Goal: Find specific page/section: Find specific page/section

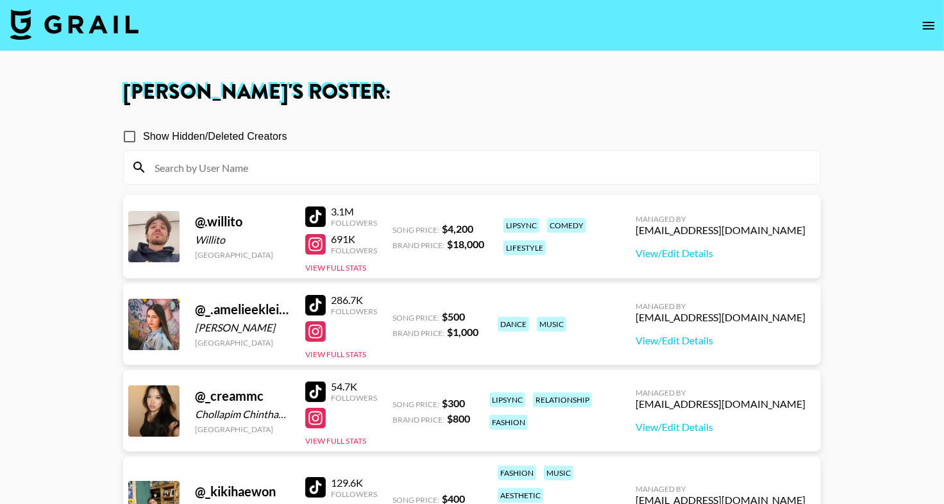
click at [356, 172] on input at bounding box center [480, 167] width 666 height 21
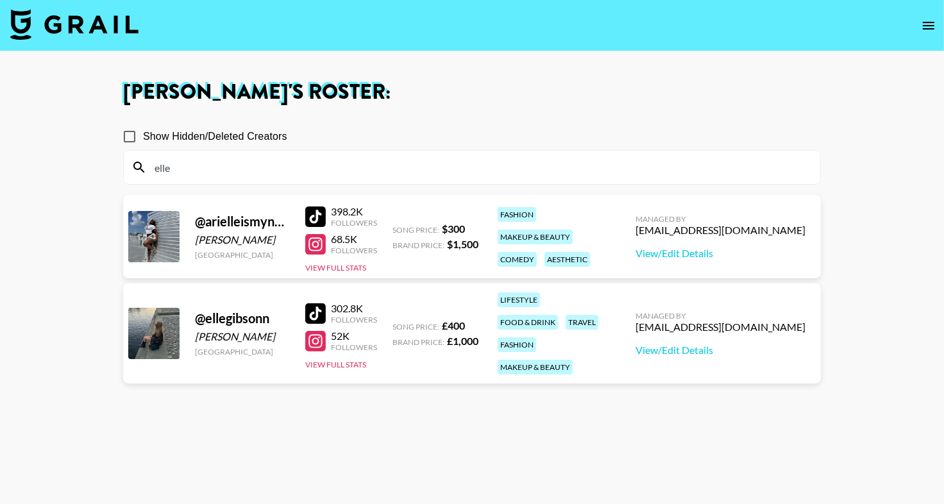
click at [318, 337] on div at bounding box center [315, 341] width 21 height 21
click at [261, 169] on input "elle" at bounding box center [480, 167] width 666 height 21
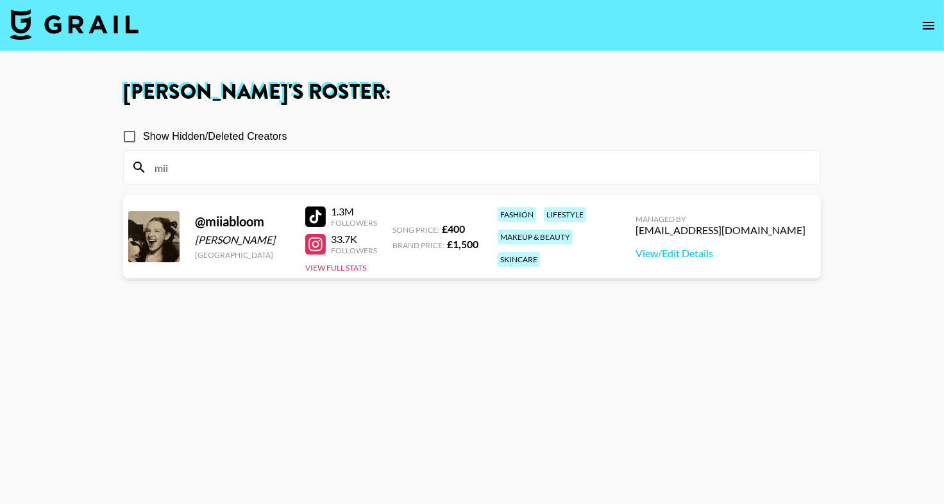
type input "mii"
click at [343, 115] on section "Show Hidden/Deleted Creators mii" at bounding box center [472, 149] width 698 height 72
click at [318, 211] on div at bounding box center [315, 217] width 21 height 21
click at [362, 169] on input "mii" at bounding box center [480, 167] width 666 height 21
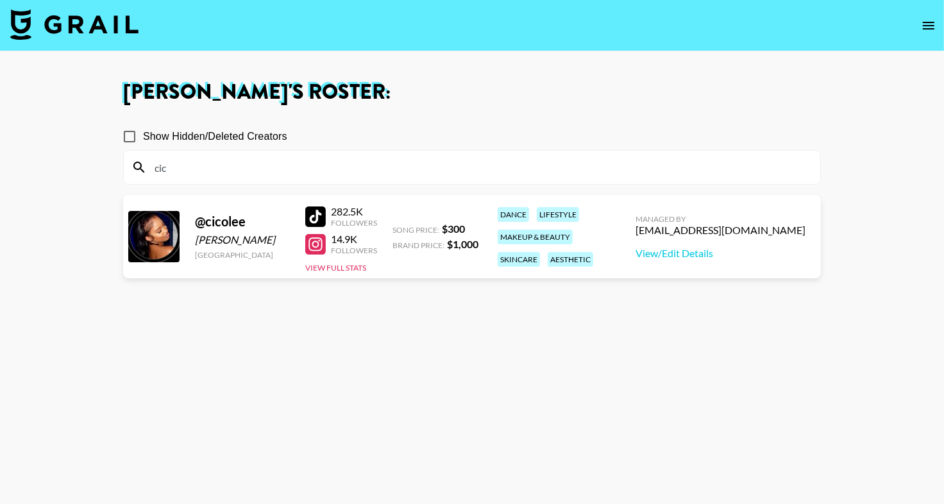
type input "cic"
click at [529, 90] on h1 "[PERSON_NAME] 's Roster:" at bounding box center [472, 92] width 698 height 21
click at [319, 207] on div at bounding box center [315, 217] width 21 height 21
click at [212, 158] on input "cic" at bounding box center [480, 167] width 666 height 21
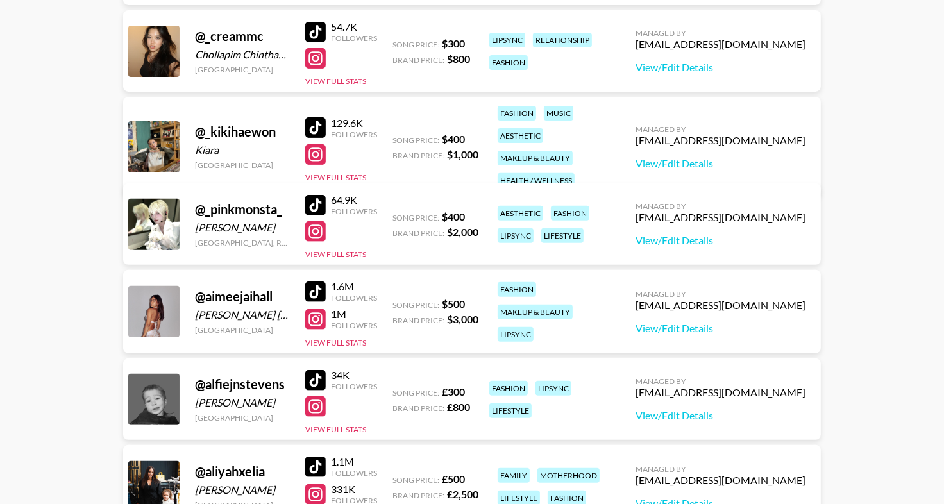
scroll to position [358, 0]
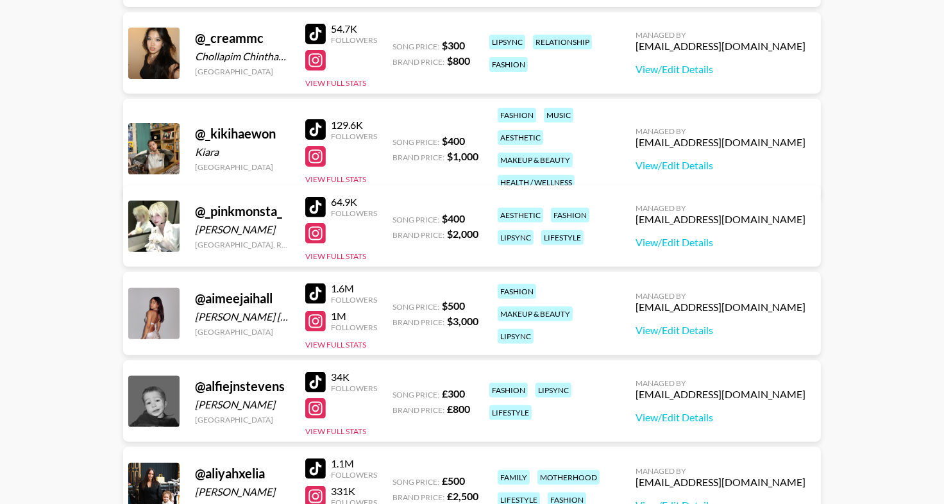
drag, startPoint x: 316, startPoint y: 290, endPoint x: 283, endPoint y: 24, distance: 268.3
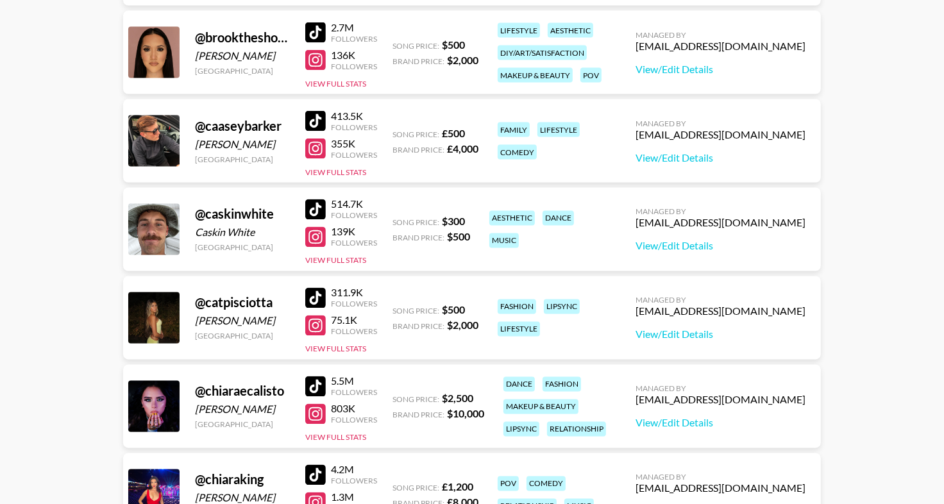
scroll to position [1956, 0]
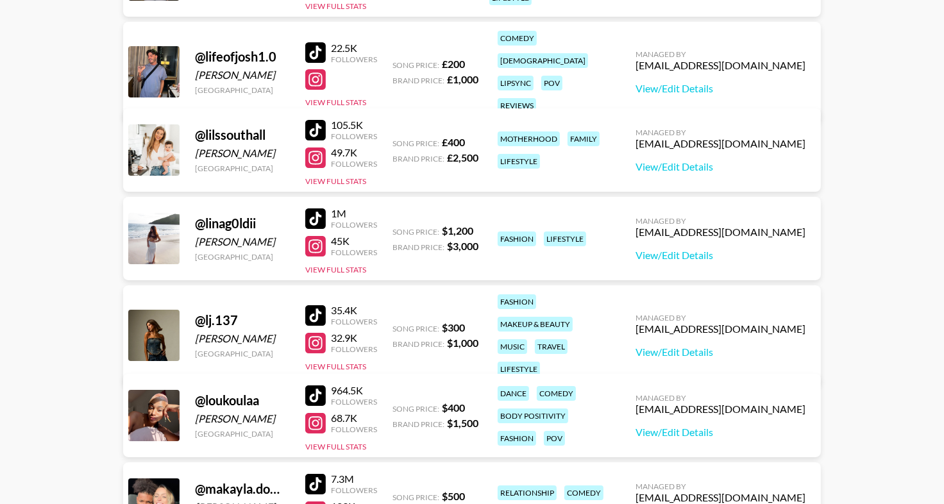
scroll to position [4143, 0]
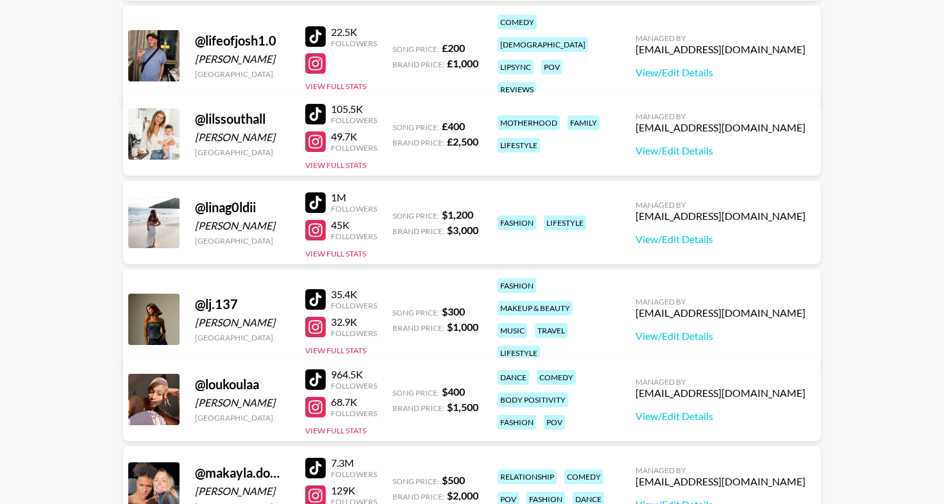
click at [0, 0] on main "[PERSON_NAME] 's Roster: Show Hidden/Deleted Creators @ [PERSON_NAME] [GEOGRAPH…" at bounding box center [472, 303] width 944 height 8791
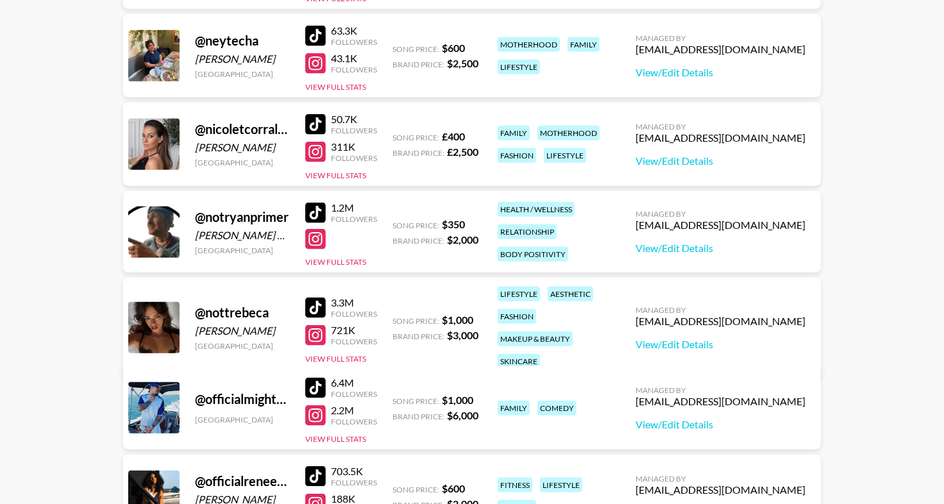
scroll to position [5502, 0]
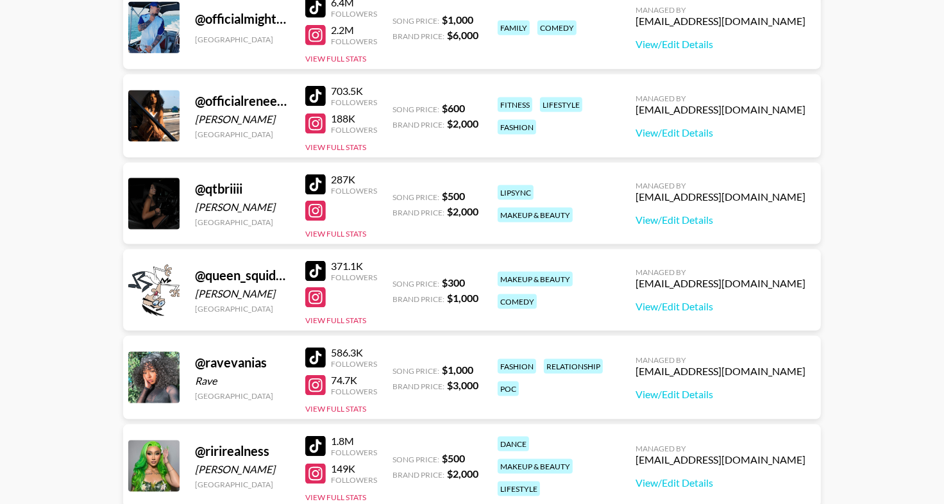
scroll to position [5778, 0]
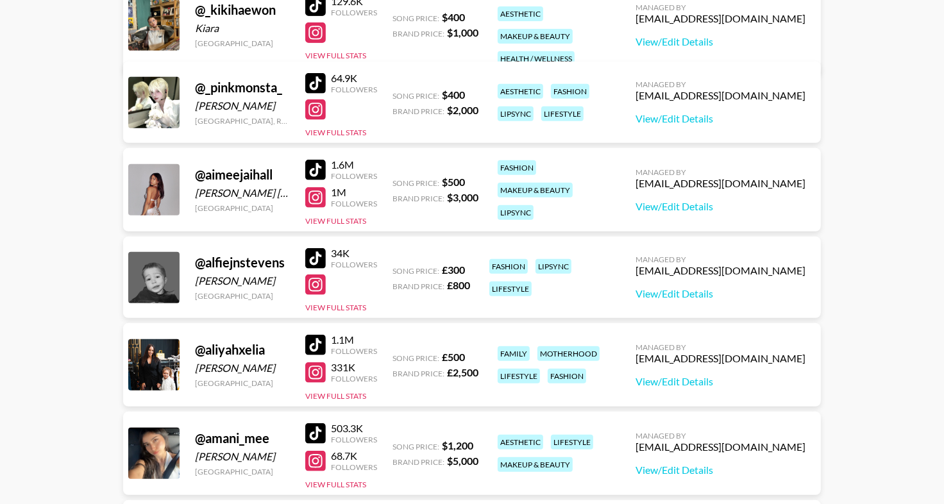
scroll to position [107, 0]
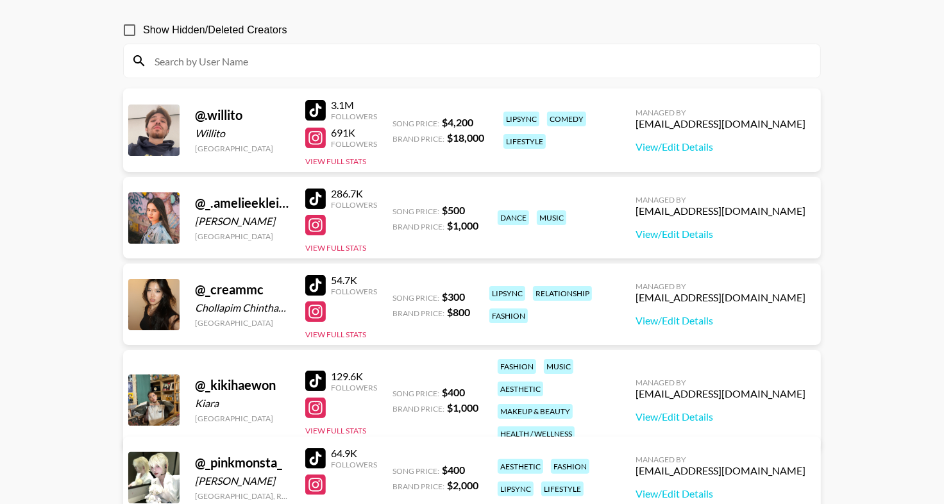
click at [222, 64] on input at bounding box center [480, 61] width 666 height 21
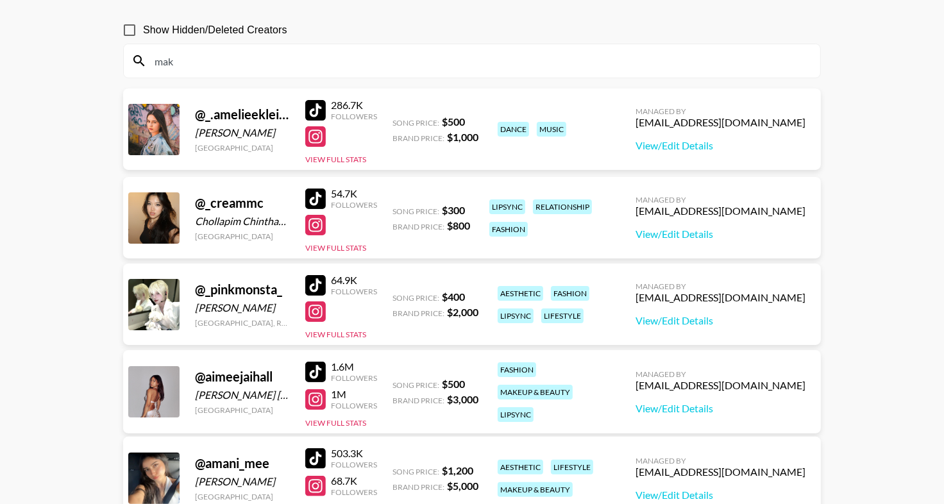
scroll to position [92, 0]
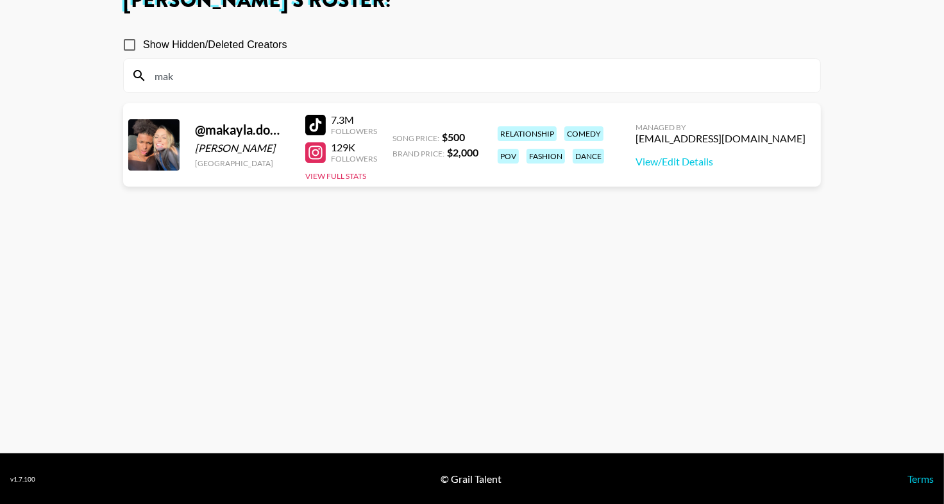
type input "mak"
click at [350, 61] on div "mak" at bounding box center [472, 75] width 697 height 33
click at [0, 0] on main "[PERSON_NAME] 's Roster: Show Hidden/Deleted Creators mak @ makayla.domagalski1…" at bounding box center [472, 207] width 944 height 494
click at [193, 80] on input "mak" at bounding box center [480, 75] width 666 height 21
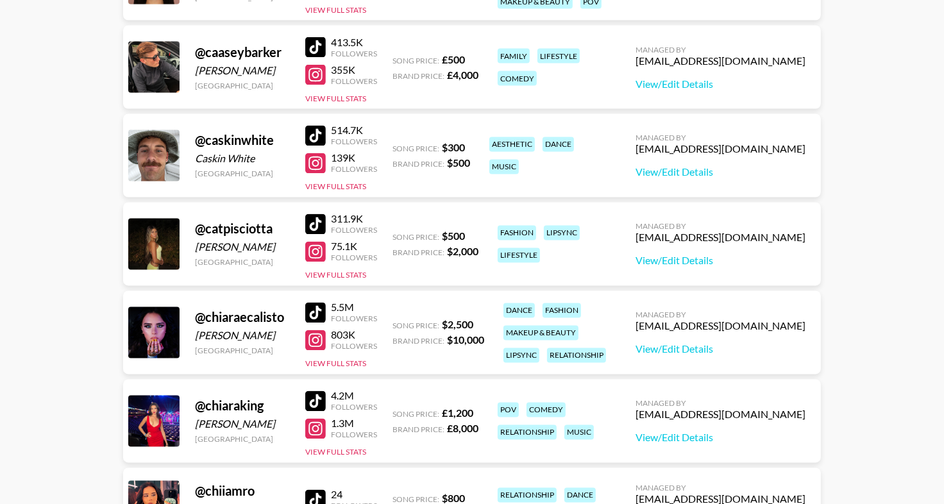
scroll to position [1847, 0]
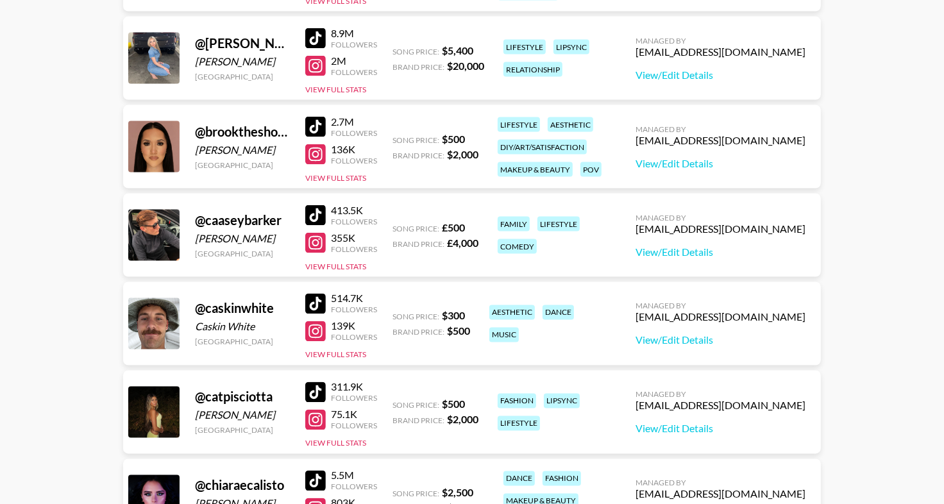
click at [314, 123] on div at bounding box center [315, 127] width 21 height 21
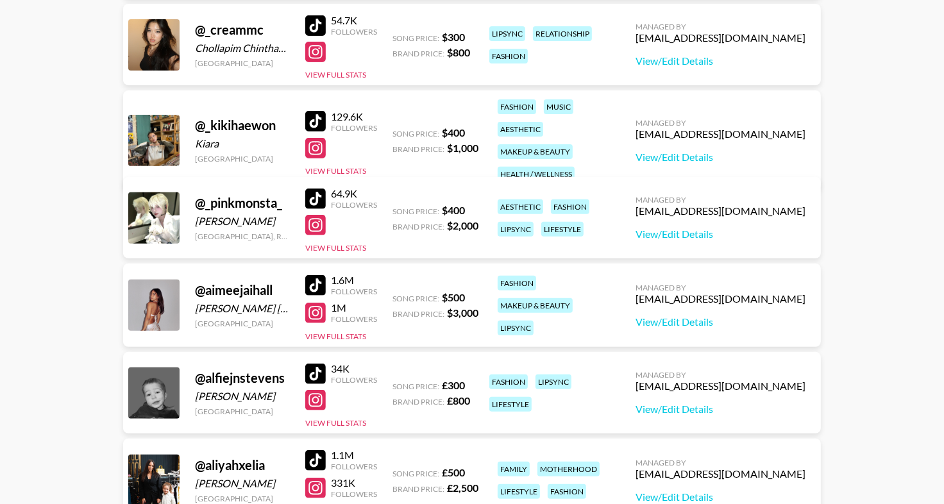
scroll to position [0, 0]
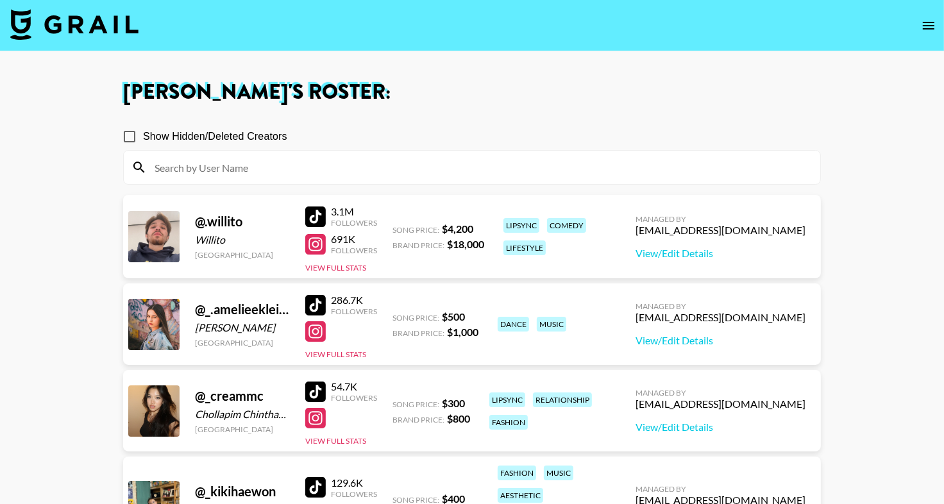
click at [49, 14] on img at bounding box center [74, 24] width 128 height 31
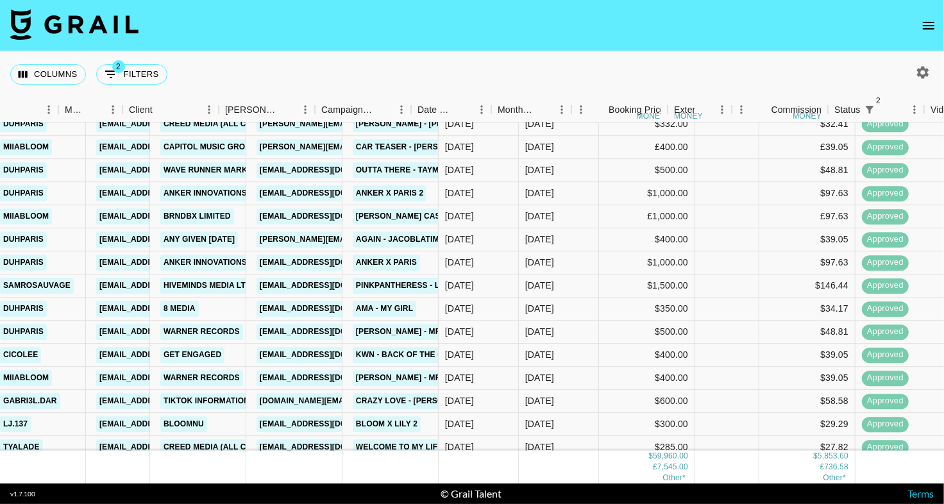
scroll to position [1542, 0]
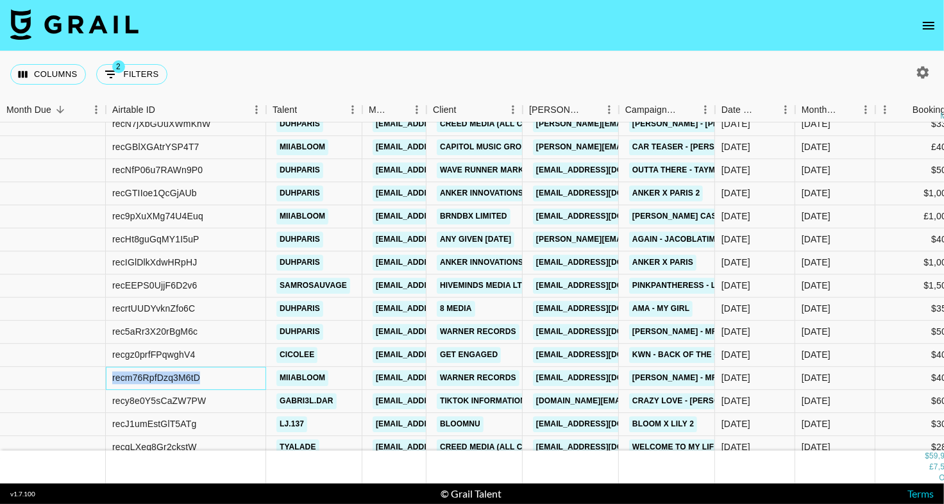
drag, startPoint x: 207, startPoint y: 380, endPoint x: 114, endPoint y: 381, distance: 93.7
click at [113, 380] on div "recm76RpfDzq3M6tD" at bounding box center [186, 379] width 160 height 23
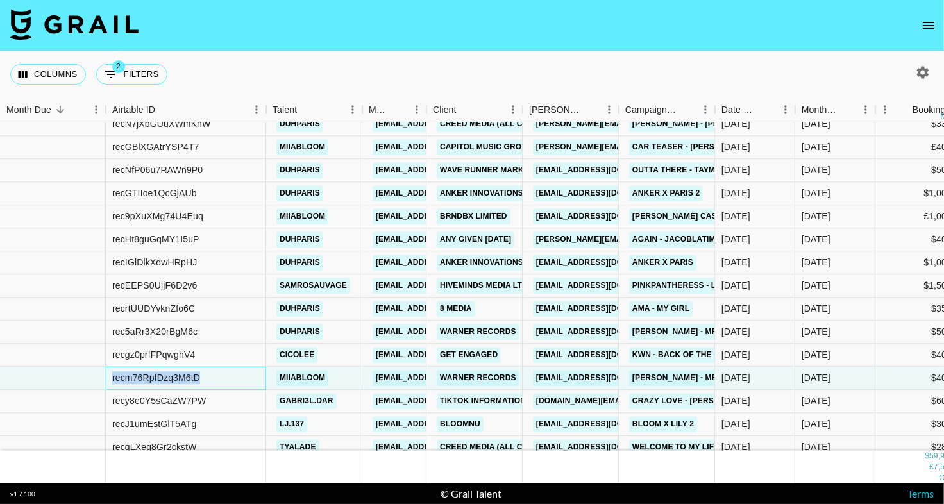
copy div "recm76RpfDzq3M6tD"
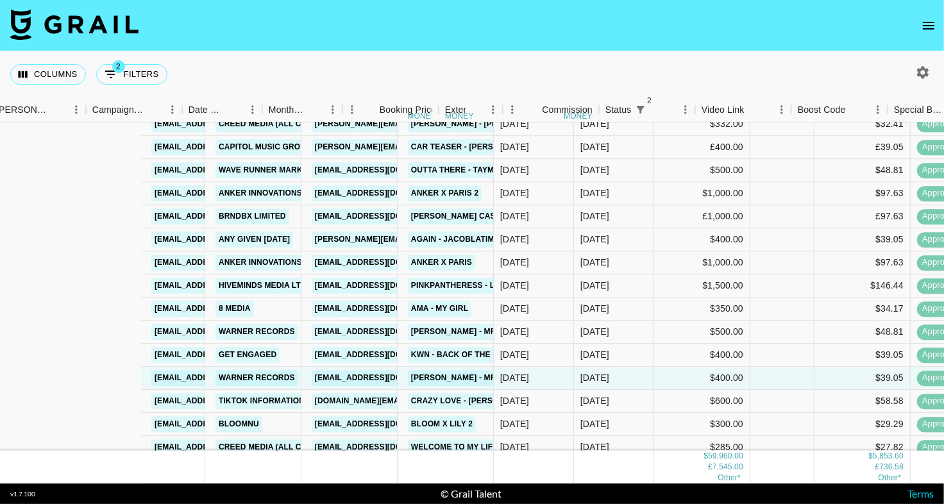
scroll to position [1542, 533]
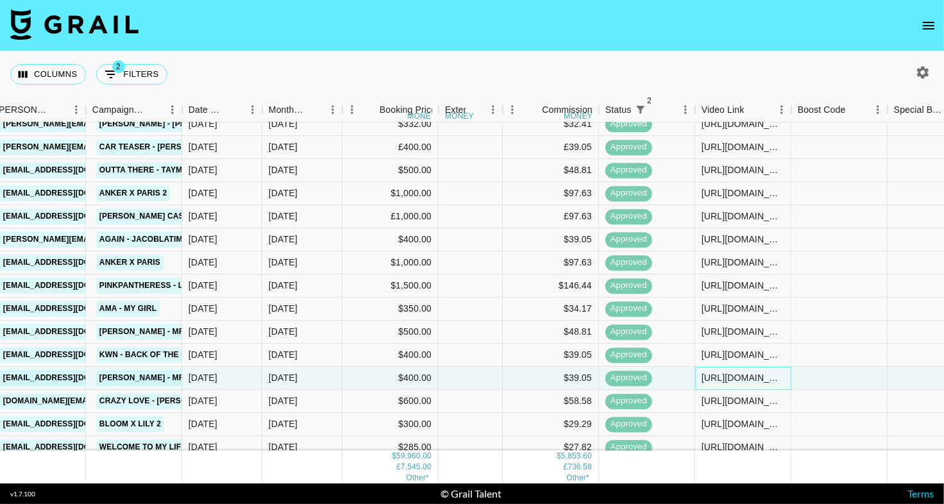
click at [708, 378] on div "[URL][DOMAIN_NAME]" at bounding box center [743, 378] width 83 height 13
click at [708, 378] on input "[URL][DOMAIN_NAME]" at bounding box center [743, 378] width 94 height 10
click at [593, 383] on div "$39.05" at bounding box center [551, 379] width 96 height 23
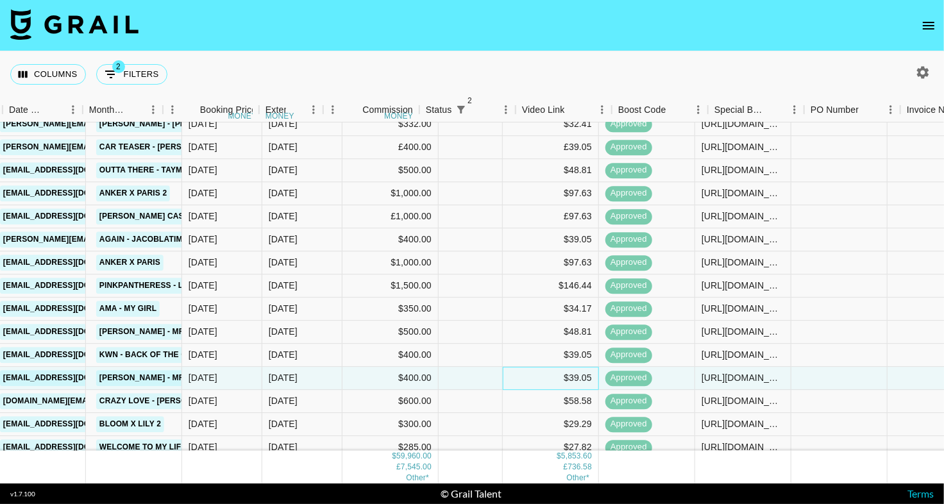
scroll to position [1542, 1297]
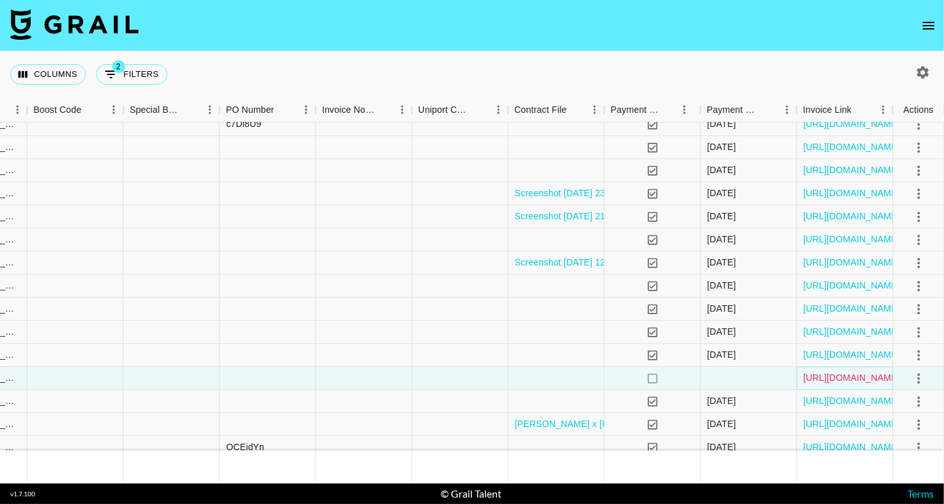
click at [846, 378] on link "[URL][DOMAIN_NAME]" at bounding box center [852, 378] width 97 height 13
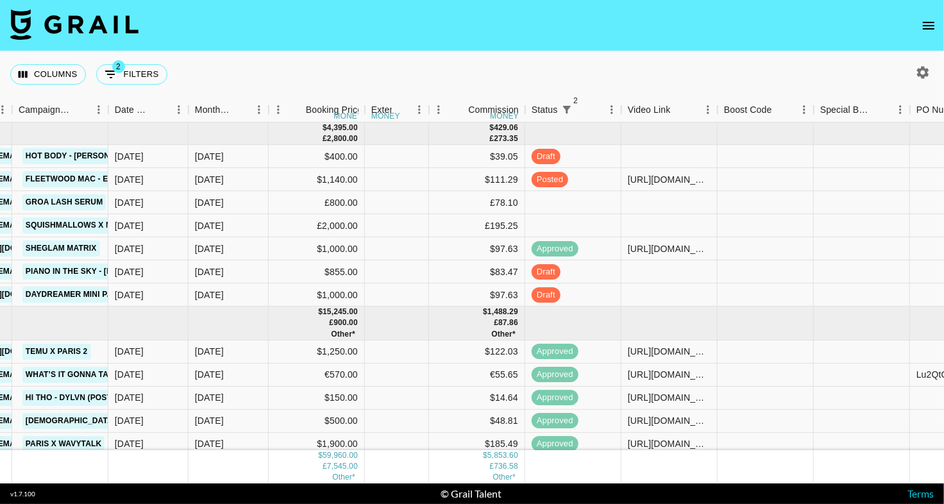
scroll to position [0, 684]
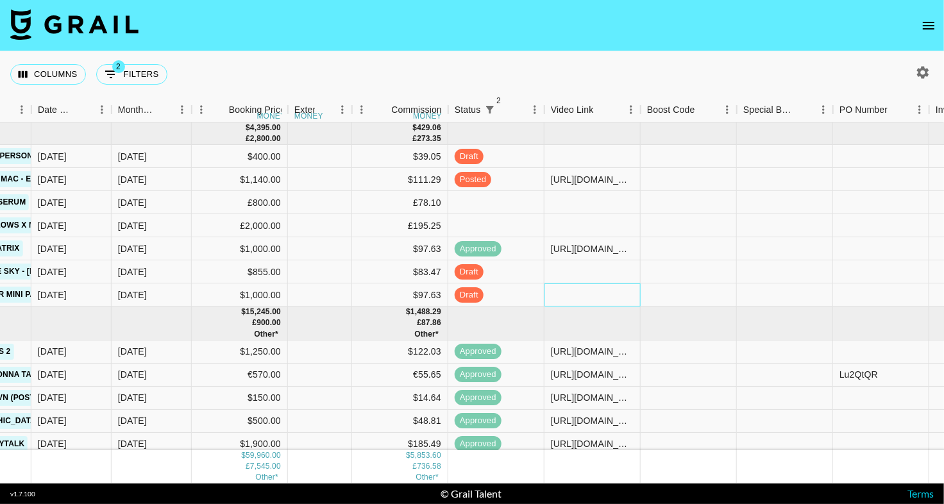
click at [571, 300] on div at bounding box center [593, 295] width 96 height 23
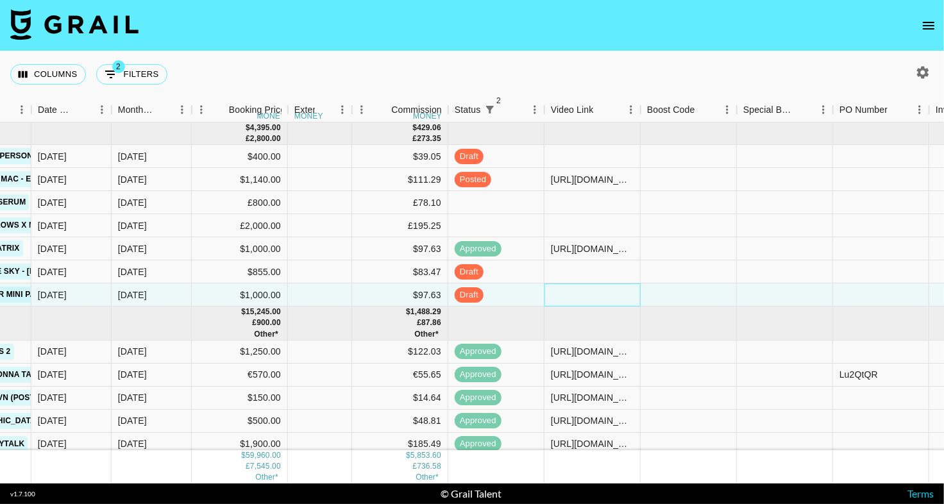
click at [571, 300] on div at bounding box center [593, 295] width 96 height 23
type input "[URL][DOMAIN_NAME]"
click at [647, 57] on div "Columns 2 Filters + Booking" at bounding box center [472, 74] width 944 height 46
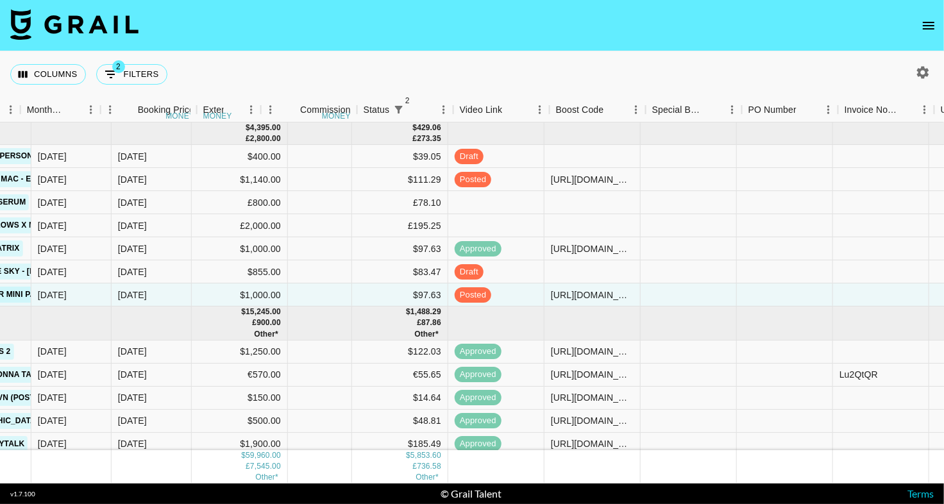
scroll to position [0, 1297]
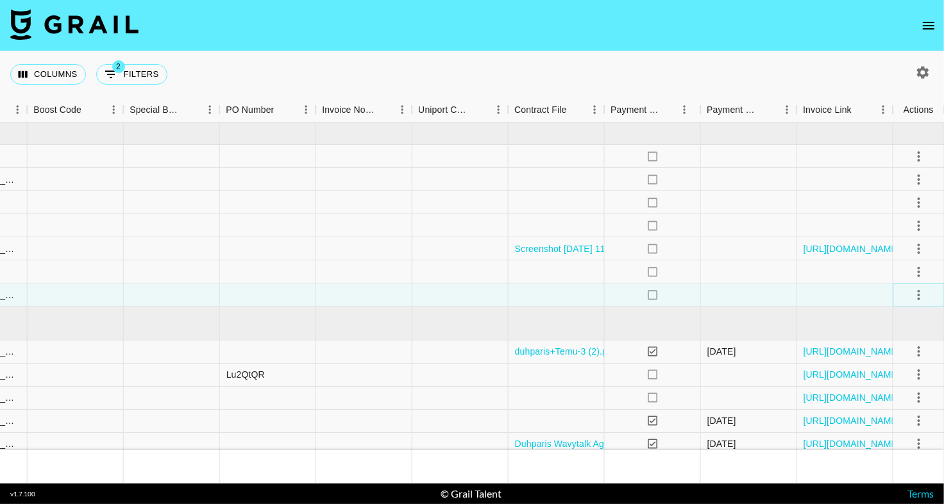
click at [921, 291] on icon "select merge strategy" at bounding box center [919, 294] width 15 height 15
click at [904, 414] on div "Approve" at bounding box center [890, 414] width 39 height 15
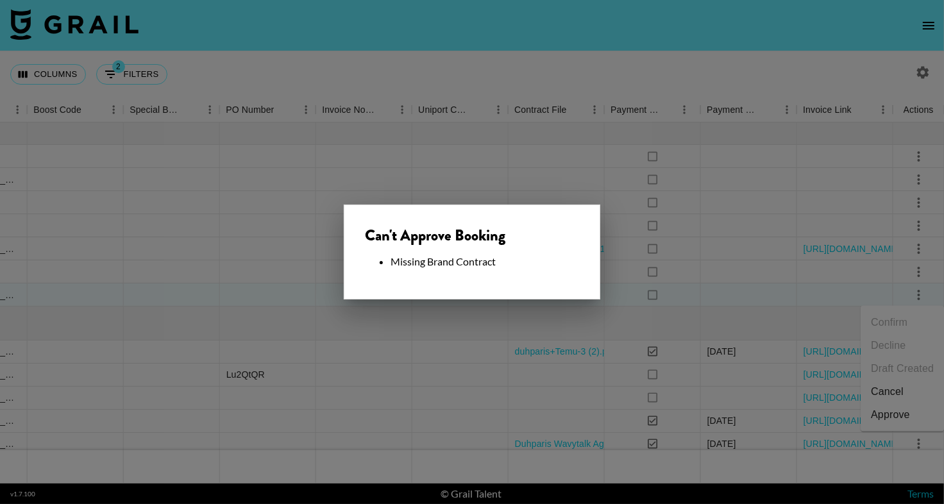
click at [410, 306] on div at bounding box center [472, 252] width 944 height 504
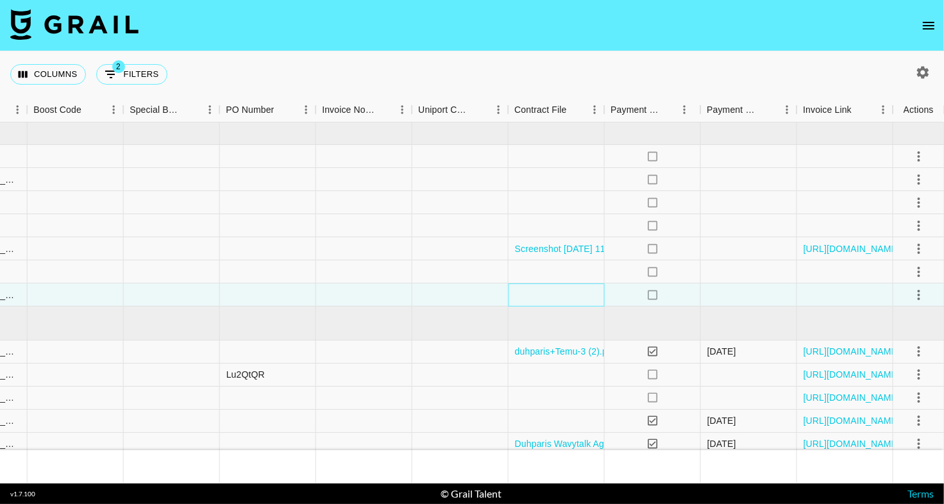
click at [543, 295] on div at bounding box center [557, 295] width 96 height 23
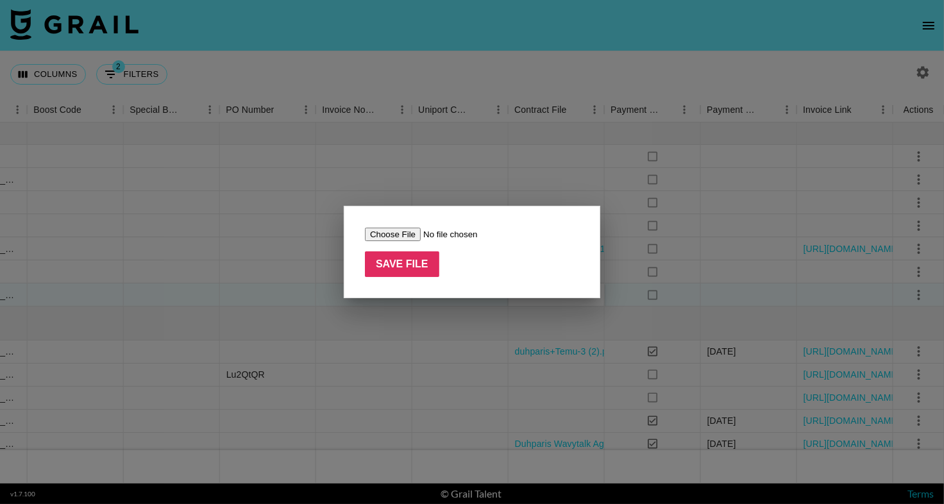
click at [389, 239] on input "file" at bounding box center [446, 234] width 162 height 13
type input "C:\fakepath\Order Confirmation (1) copy.pdf"
click at [422, 257] on input "Save File" at bounding box center [402, 265] width 74 height 26
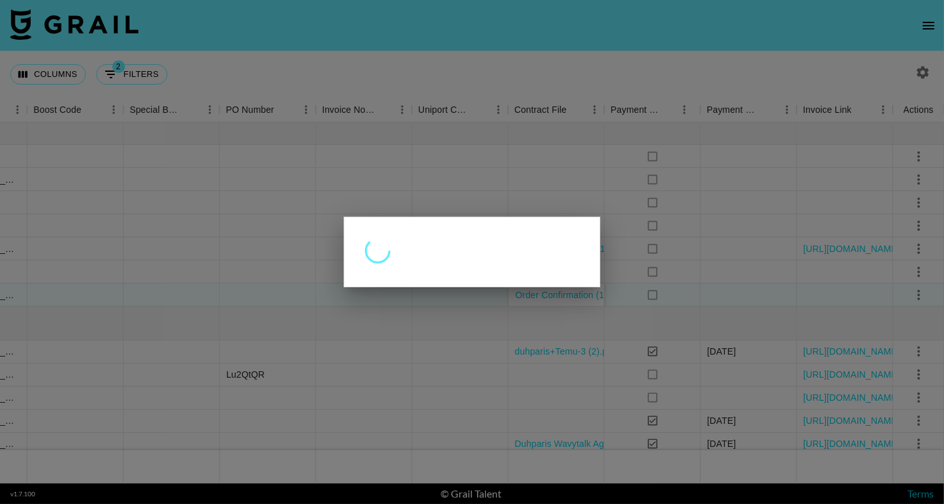
click at [640, 56] on div at bounding box center [472, 252] width 944 height 504
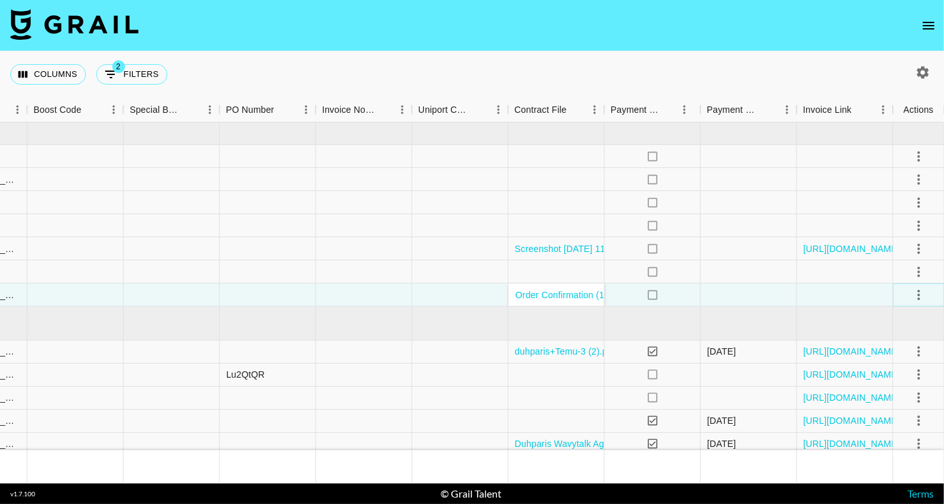
click at [921, 296] on icon "select merge strategy" at bounding box center [919, 294] width 15 height 15
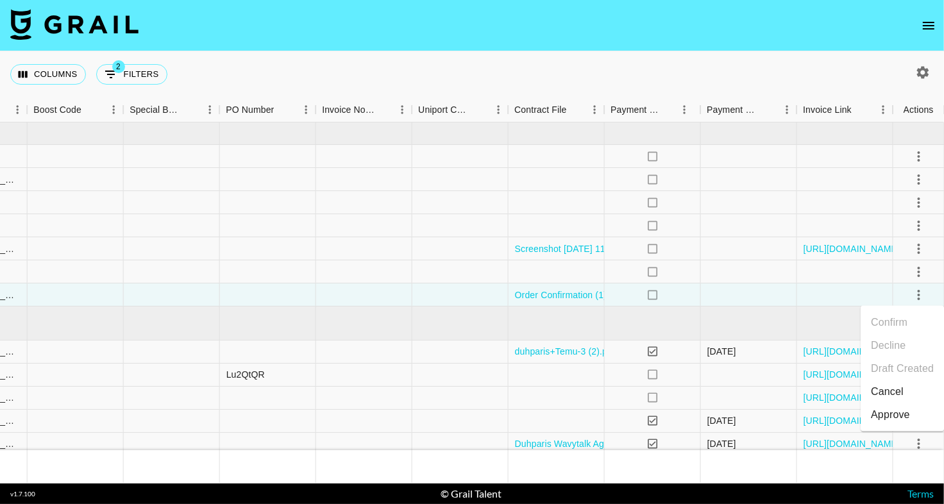
click at [878, 405] on li "Approve" at bounding box center [902, 415] width 83 height 23
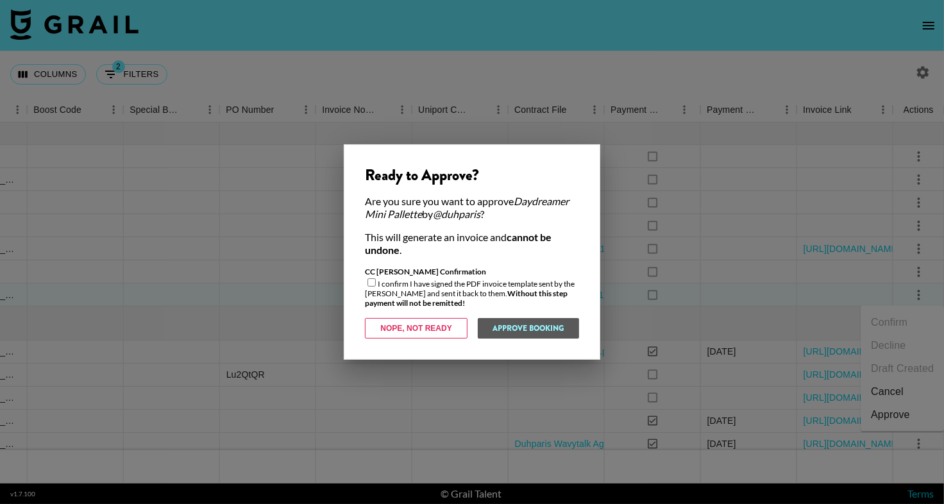
click at [441, 297] on div "CC [PERSON_NAME] Confirmation I confirm I have signed the PDF invoice template …" at bounding box center [472, 287] width 214 height 41
click at [368, 286] on input "checkbox" at bounding box center [372, 282] width 8 height 8
checkbox input "true"
click at [519, 331] on button "Approve Booking" at bounding box center [528, 328] width 102 height 21
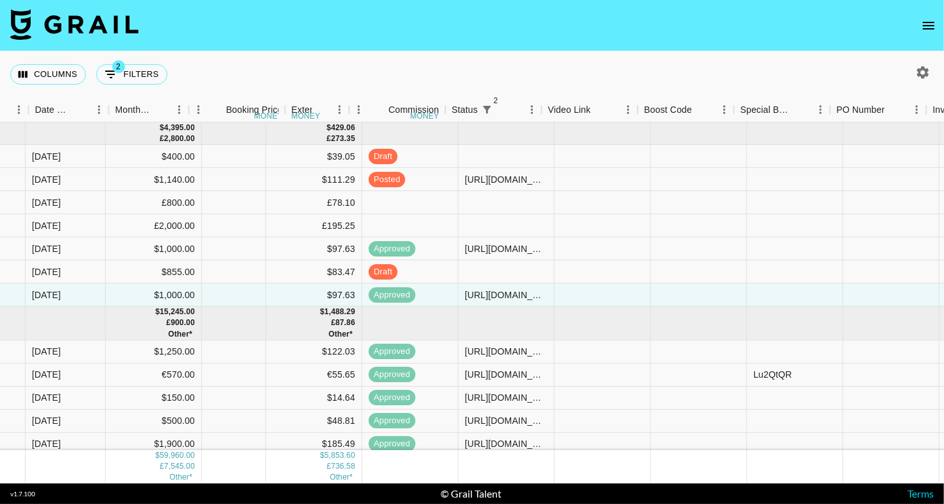
scroll to position [0, 905]
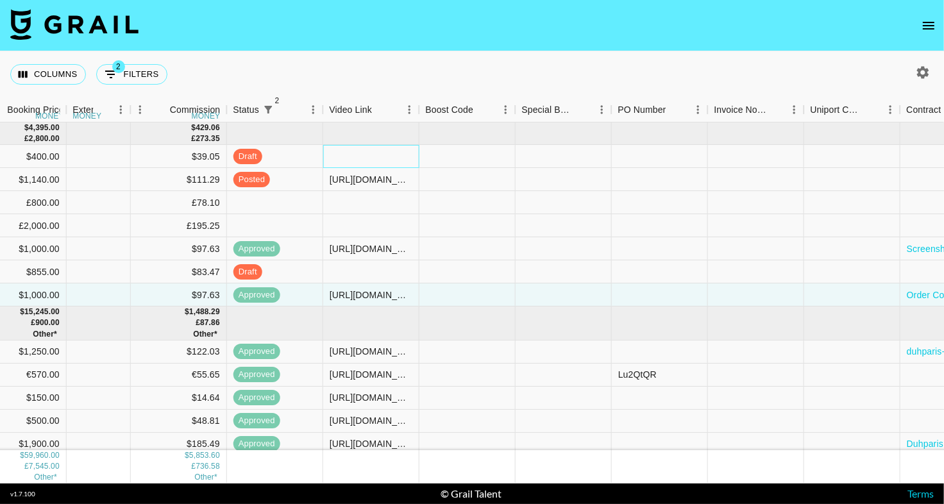
click at [378, 159] on div at bounding box center [371, 156] width 96 height 23
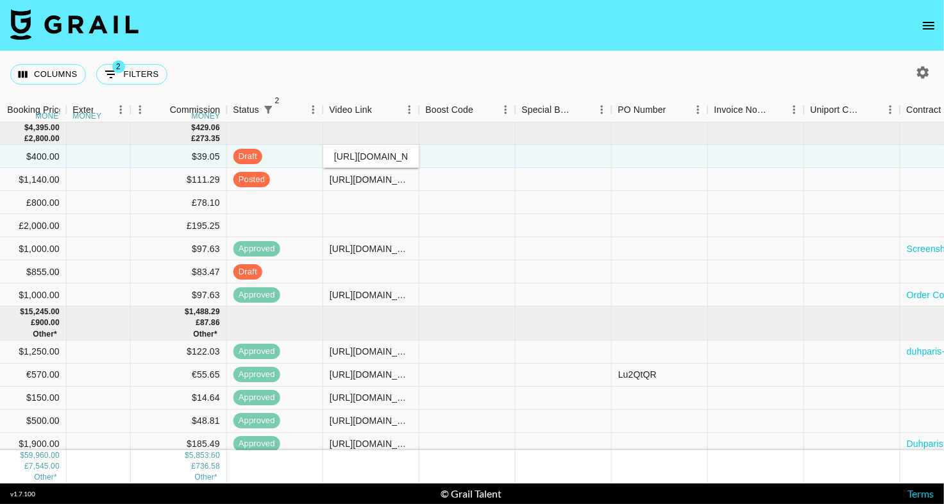
scroll to position [0, 356]
type input "[URL][DOMAIN_NAME]"
click at [437, 60] on div "Columns 2 Filters + Booking" at bounding box center [472, 74] width 944 height 46
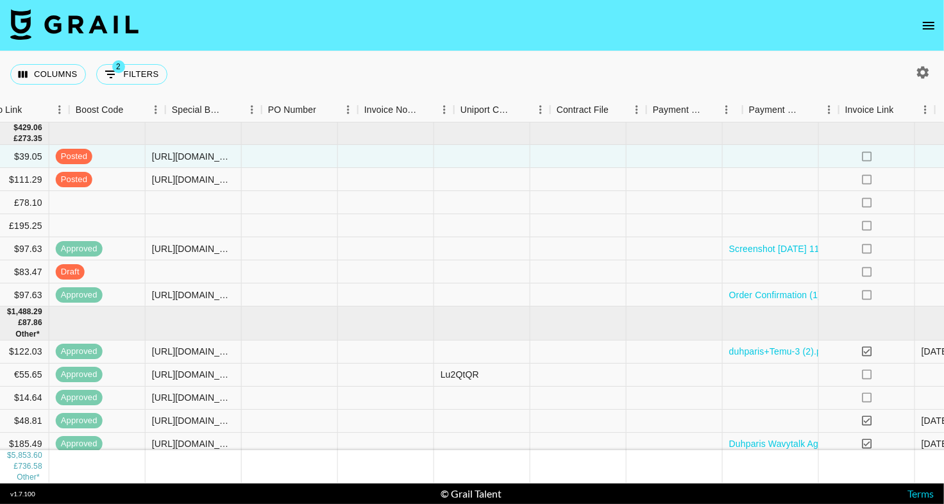
scroll to position [0, 1297]
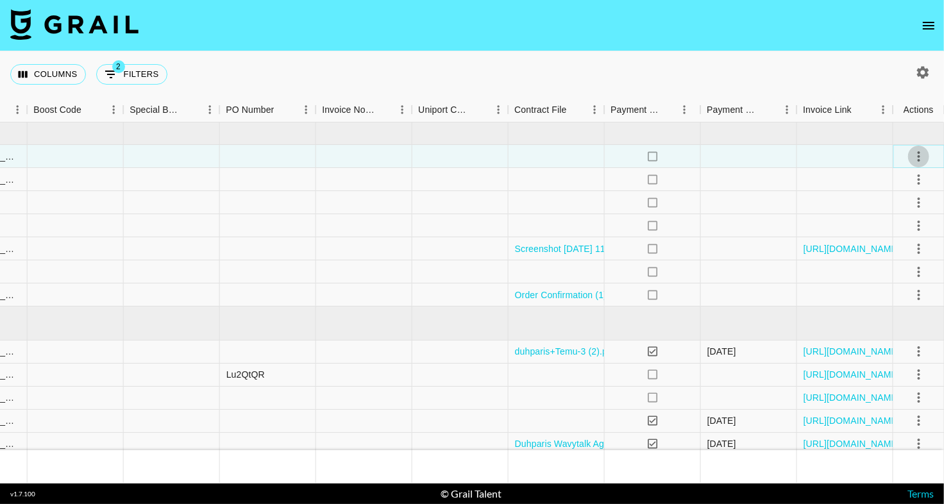
click at [923, 153] on icon "select merge strategy" at bounding box center [919, 156] width 15 height 15
click at [903, 273] on div "Approve" at bounding box center [890, 276] width 39 height 15
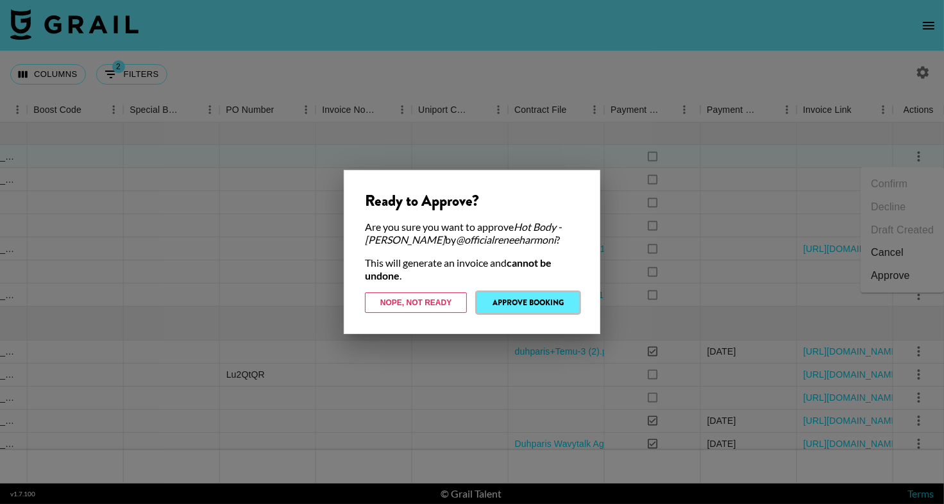
click at [563, 304] on button "Approve Booking" at bounding box center [528, 303] width 102 height 21
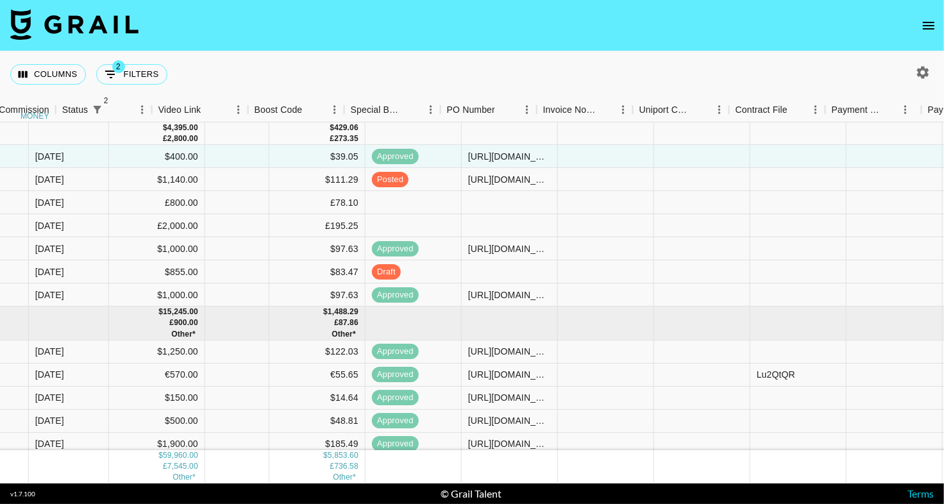
scroll to position [0, 642]
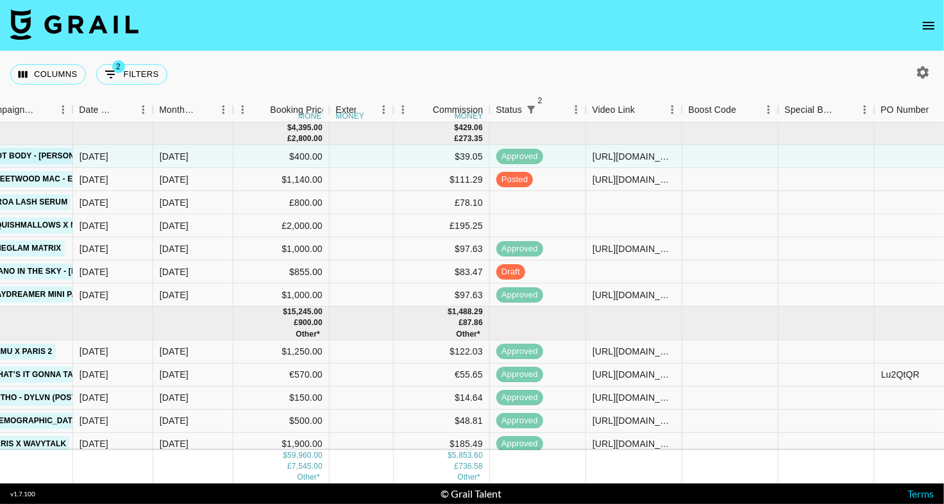
click at [927, 33] on icon "open drawer" at bounding box center [928, 25] width 15 height 15
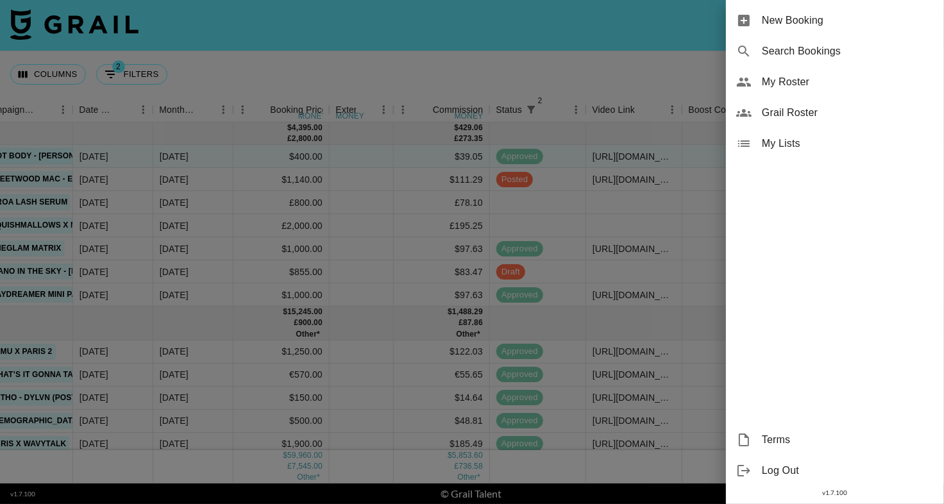
click at [874, 73] on div "My Roster" at bounding box center [835, 82] width 218 height 31
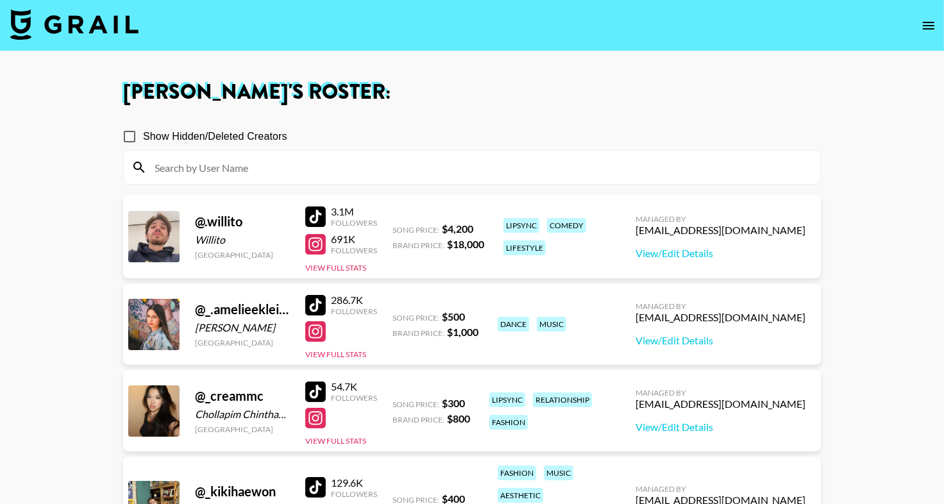
click at [472, 119] on section "Show Hidden/Deleted Creators" at bounding box center [472, 149] width 698 height 72
click at [441, 166] on input at bounding box center [480, 167] width 666 height 21
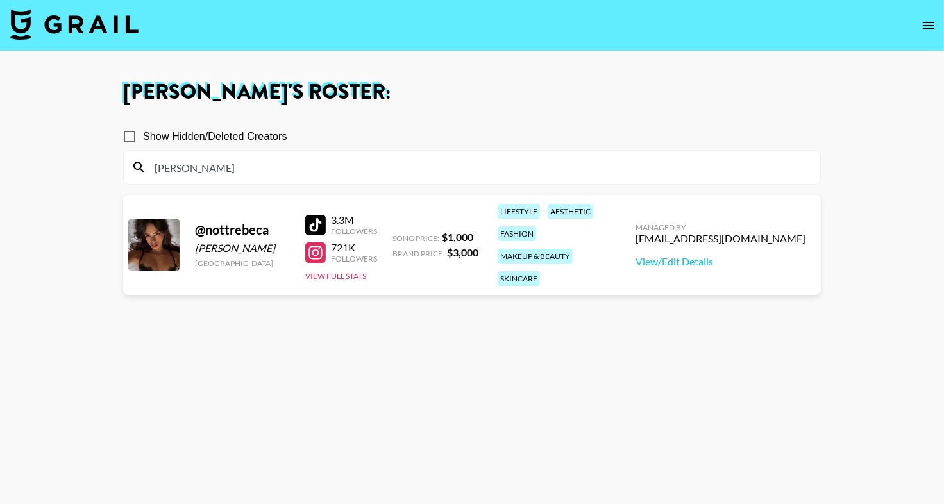
click at [0, 0] on section "[PERSON_NAME] 's Roster: Show Hidden/Deleted Creators [PERSON_NAME] @ nottrebec…" at bounding box center [472, 298] width 944 height 597
click at [302, 119] on section "Show Hidden/Deleted Creators [PERSON_NAME]" at bounding box center [472, 149] width 698 height 72
click at [230, 164] on input "[PERSON_NAME]" at bounding box center [480, 167] width 666 height 21
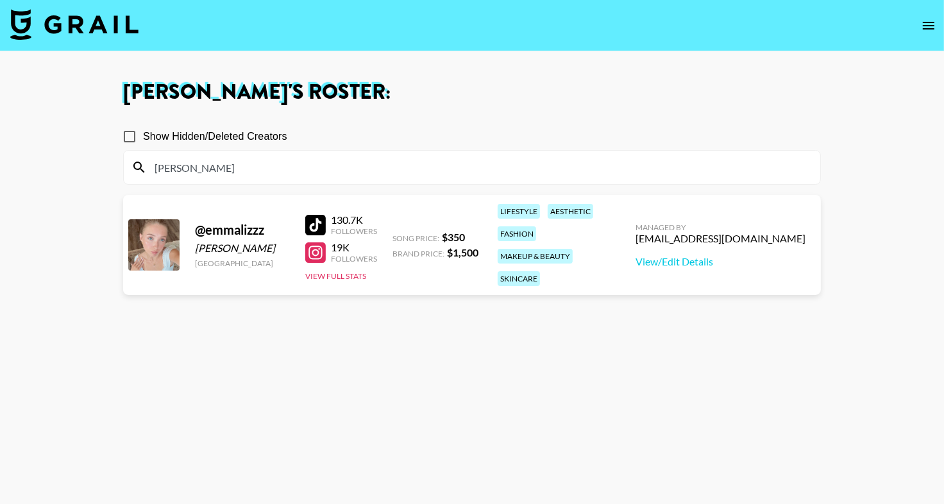
drag, startPoint x: 318, startPoint y: 249, endPoint x: 248, endPoint y: 30, distance: 229.7
click at [0, 0] on section "[PERSON_NAME] 's Roster: Show Hidden/Deleted Creators [PERSON_NAME] @ emmalizzz…" at bounding box center [472, 298] width 944 height 597
click at [219, 157] on input "[PERSON_NAME]" at bounding box center [480, 167] width 666 height 21
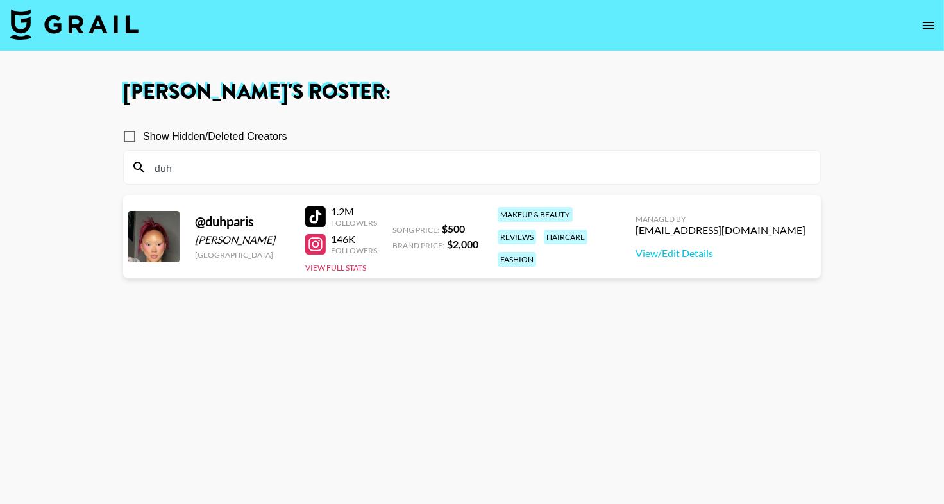
type input "duh"
click at [441, 104] on div "[PERSON_NAME] 's Roster: Show Hidden/Deleted Creators duh @ [STREET_ADDRESS][PE…" at bounding box center [472, 298] width 719 height 432
drag, startPoint x: 323, startPoint y: 245, endPoint x: 144, endPoint y: 6, distance: 298.3
click at [0, 0] on section "[PERSON_NAME] 's Roster: Show Hidden/Deleted Creators duh @ [STREET_ADDRESS][PE…" at bounding box center [472, 298] width 944 height 597
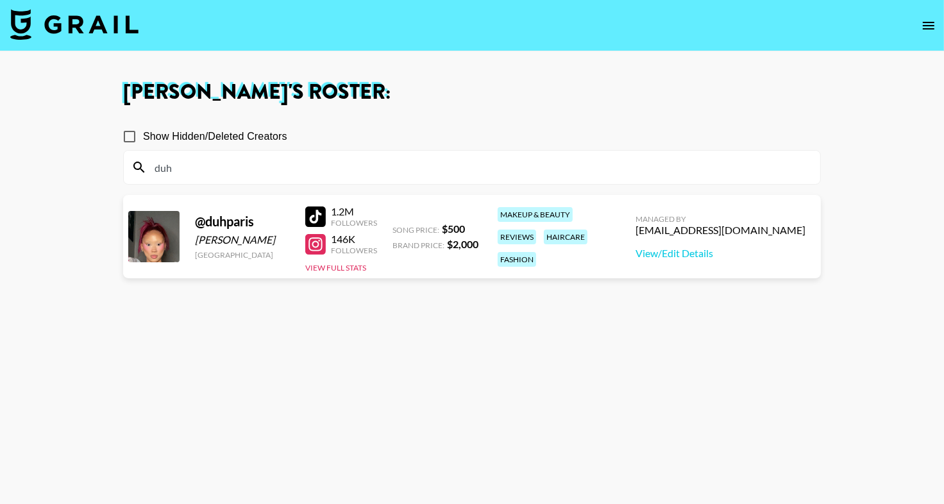
click at [208, 168] on input "duh" at bounding box center [480, 167] width 666 height 21
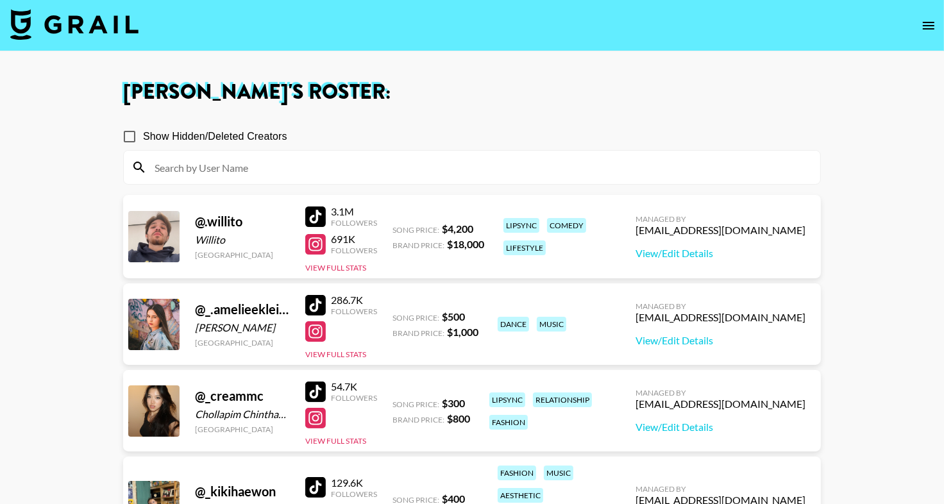
click at [78, 21] on img at bounding box center [74, 24] width 128 height 31
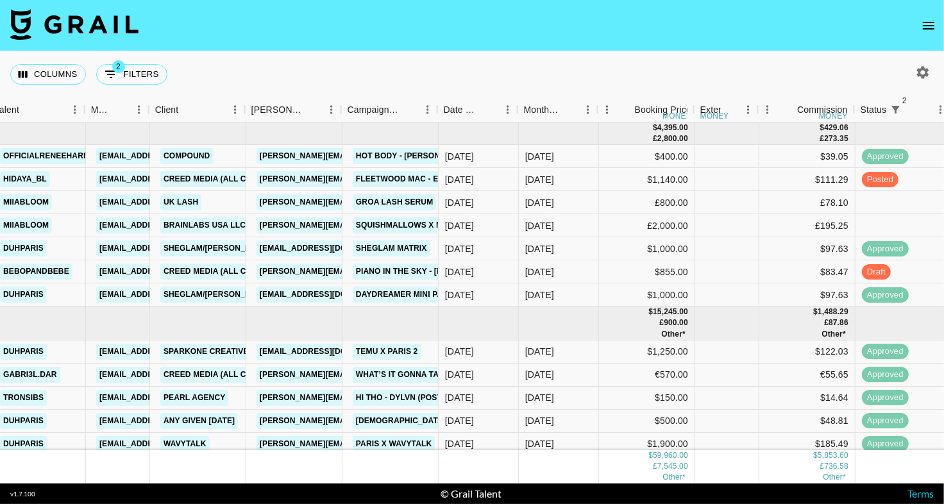
scroll to position [0, 278]
click at [923, 25] on icon "open drawer" at bounding box center [928, 25] width 15 height 15
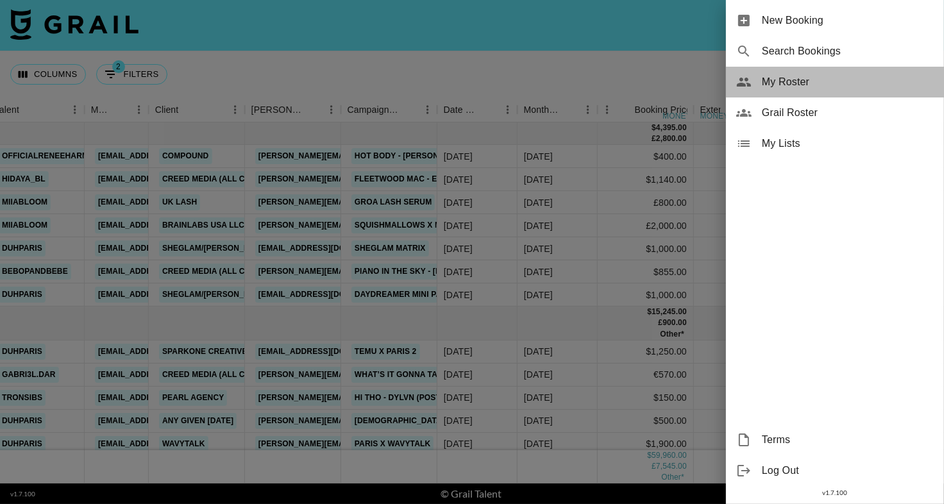
click at [796, 78] on span "My Roster" at bounding box center [848, 81] width 172 height 15
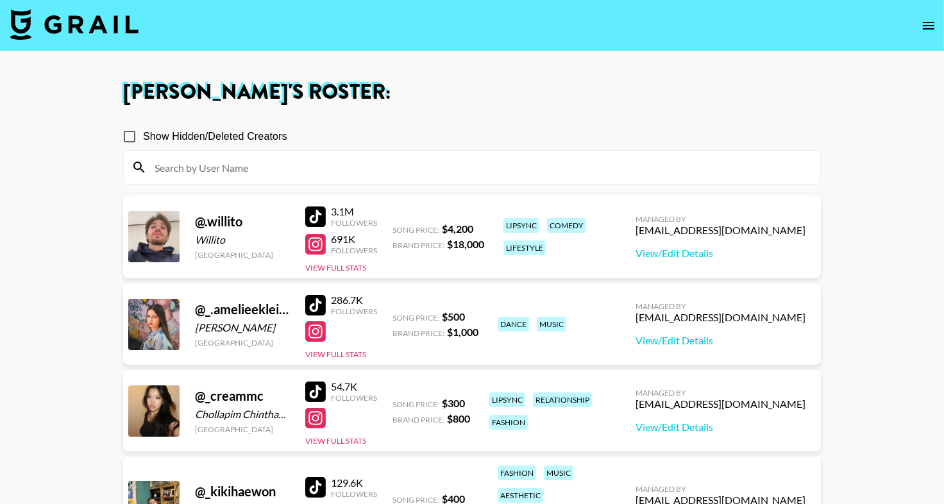
click at [395, 171] on input at bounding box center [480, 167] width 666 height 21
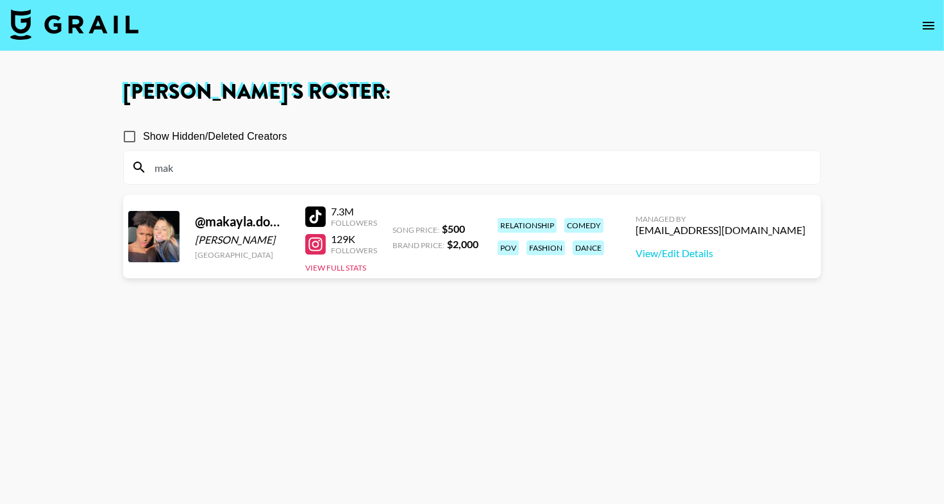
click at [488, 137] on div "Show Hidden/Deleted Creators" at bounding box center [472, 136] width 698 height 27
click at [314, 227] on div "7.3M Followers 129K Followers View Full Stats" at bounding box center [341, 236] width 72 height 73
click at [316, 219] on div at bounding box center [315, 217] width 21 height 21
click at [255, 180] on div "mak" at bounding box center [472, 167] width 697 height 33
click at [255, 178] on div "mak" at bounding box center [472, 167] width 697 height 33
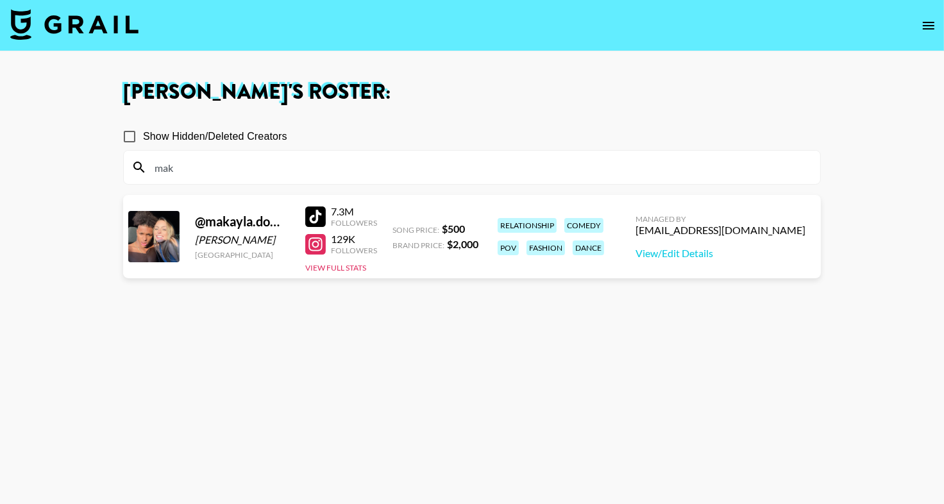
click at [255, 171] on input "mak" at bounding box center [480, 167] width 666 height 21
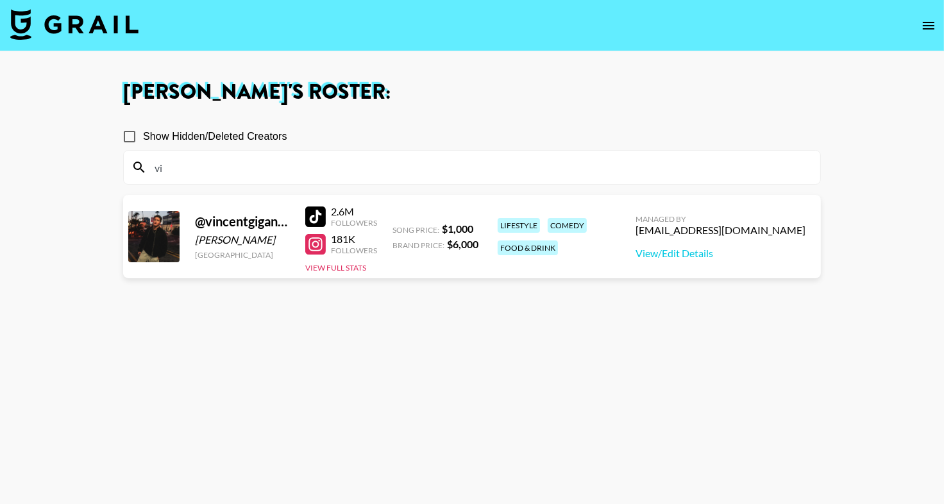
type input "v"
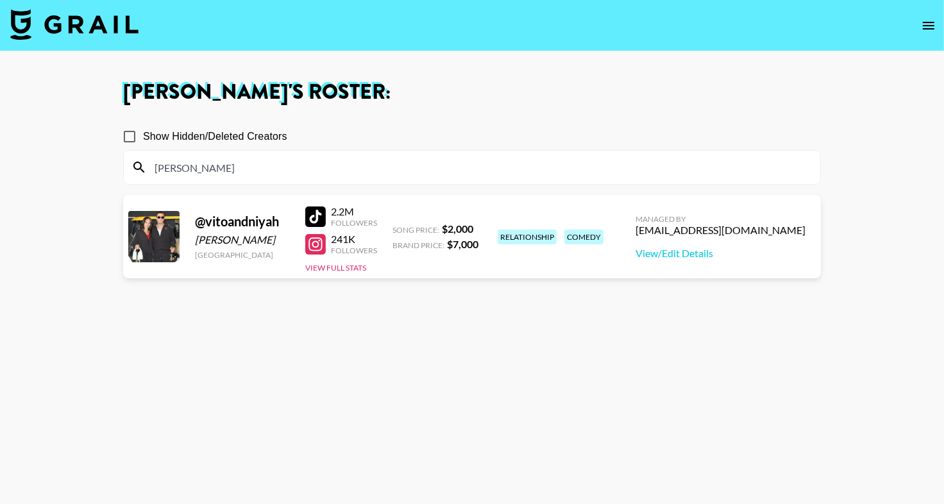
type input "[PERSON_NAME]"
click at [438, 96] on h1 "[PERSON_NAME] 's Roster:" at bounding box center [472, 92] width 698 height 21
click at [314, 212] on div at bounding box center [315, 217] width 21 height 21
click at [198, 173] on input "[PERSON_NAME]" at bounding box center [480, 167] width 666 height 21
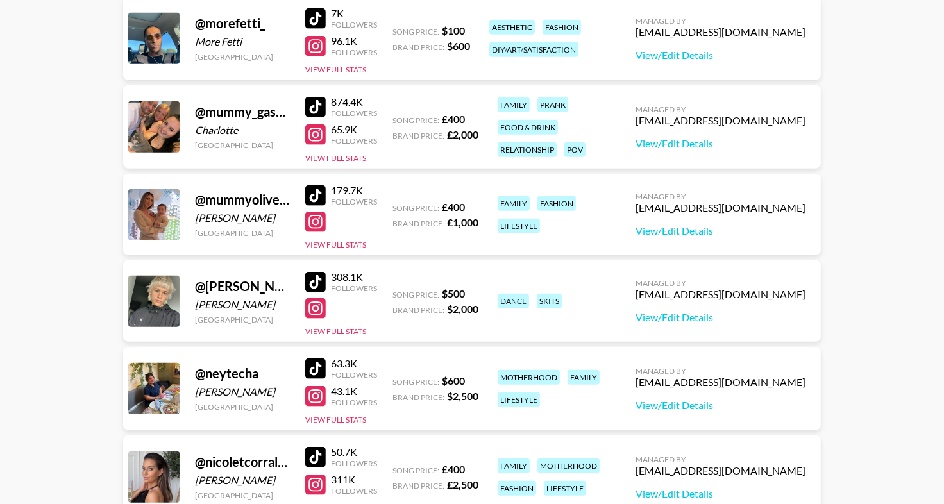
scroll to position [5033, 0]
